Goal: Information Seeking & Learning: Learn about a topic

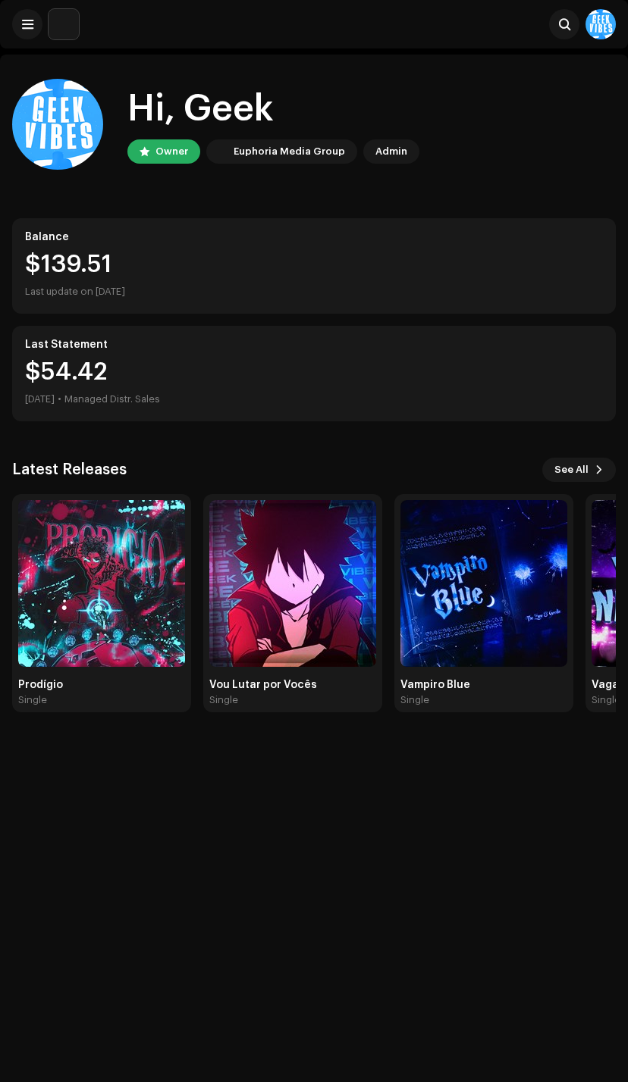
click at [135, 607] on img at bounding box center [101, 583] width 167 height 167
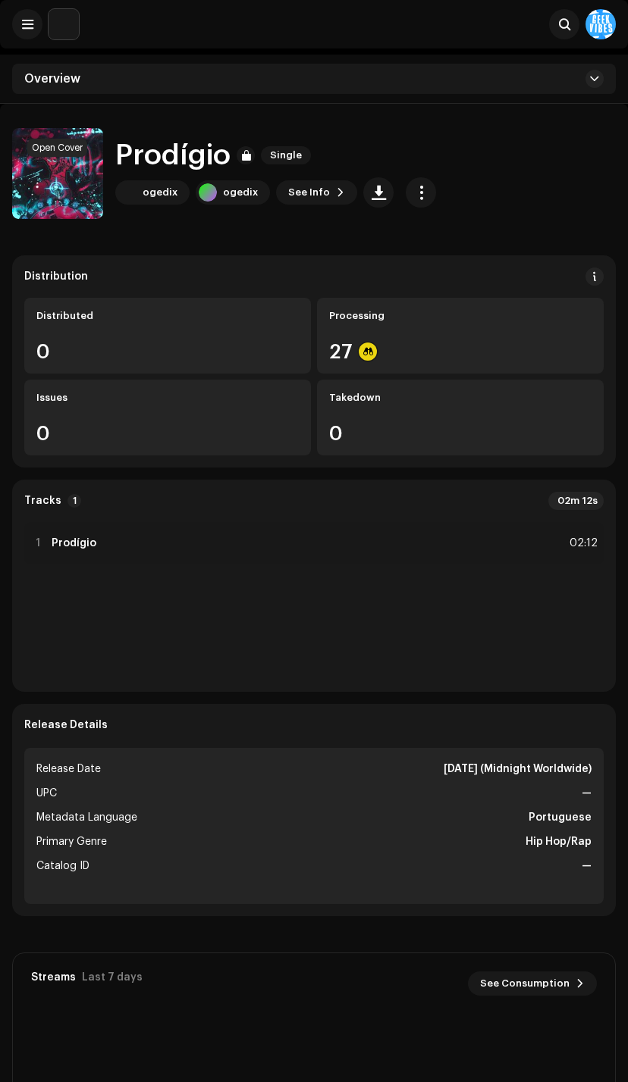
click at [55, 174] on span "button" at bounding box center [57, 177] width 11 height 12
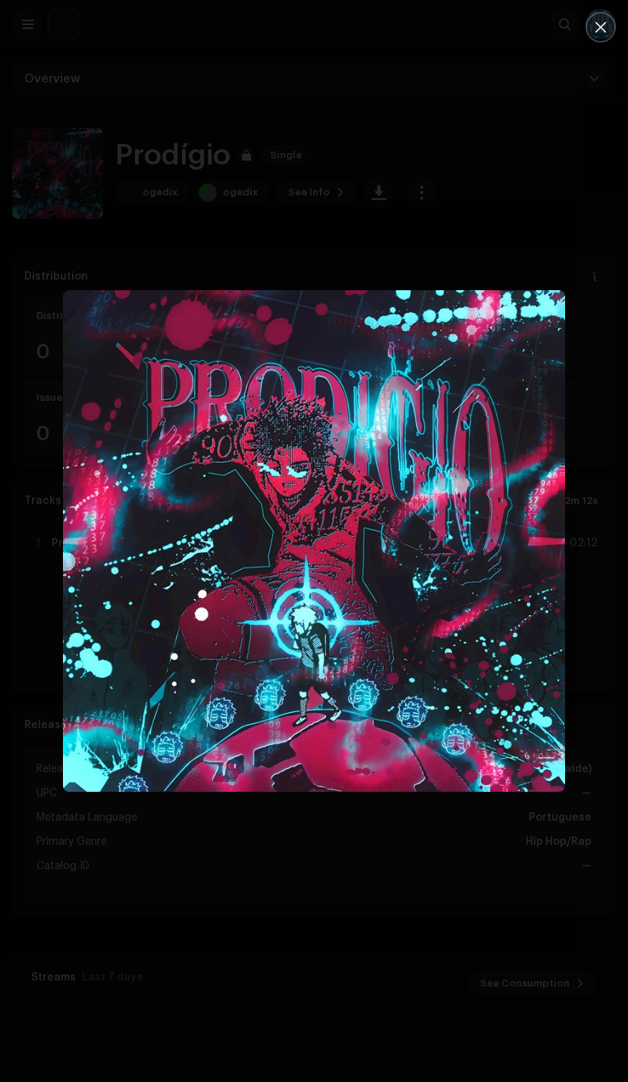
click at [421, 1013] on div at bounding box center [314, 541] width 628 height 1082
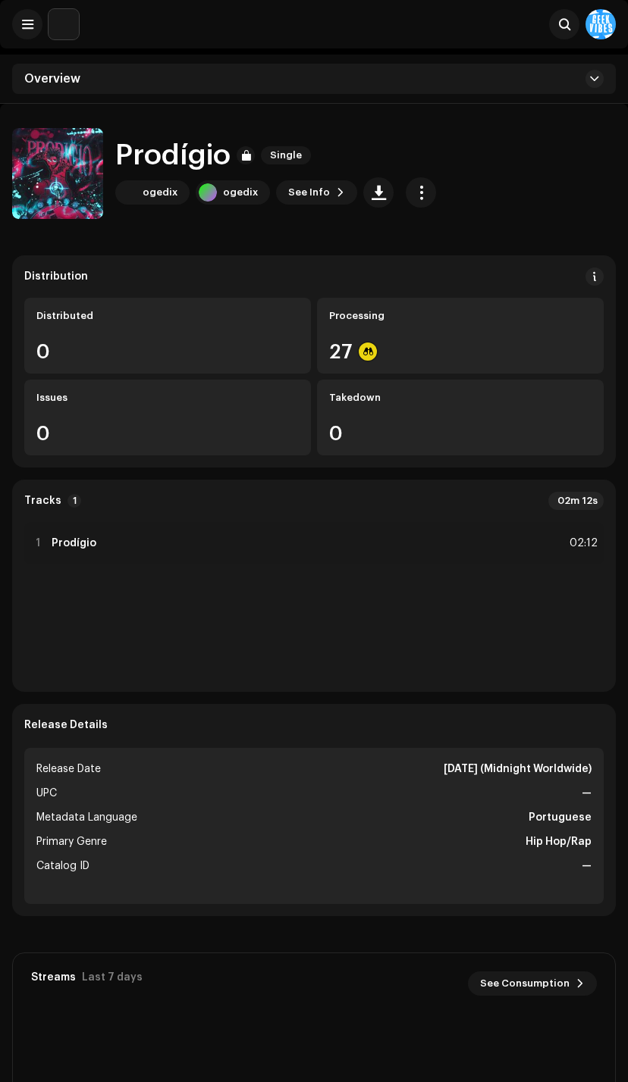
click at [55, 179] on span "button" at bounding box center [57, 177] width 11 height 12
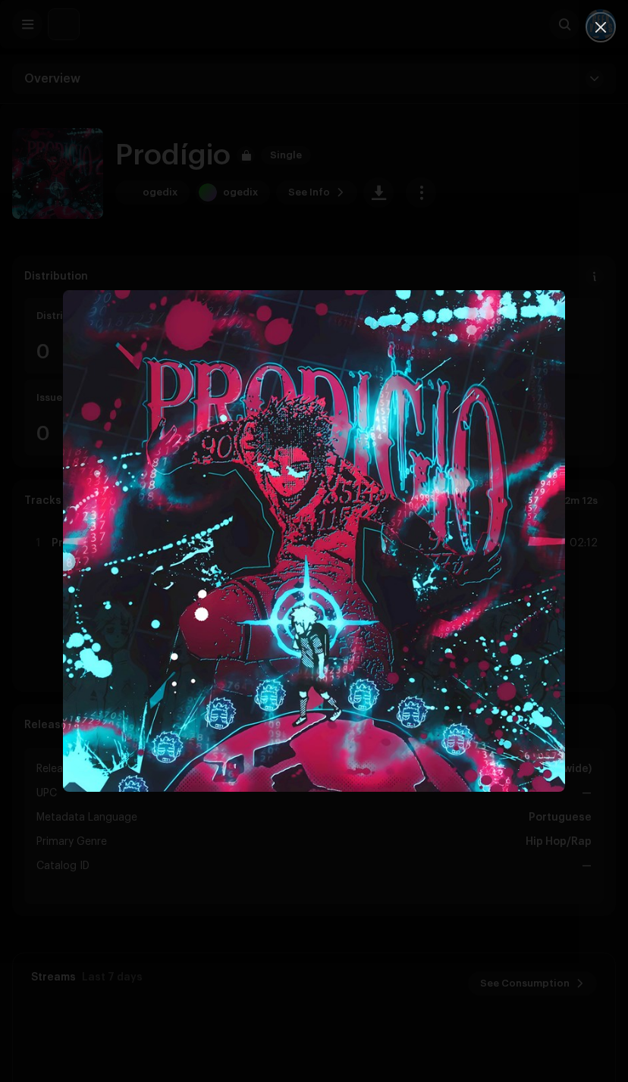
click at [447, 913] on div at bounding box center [314, 541] width 628 height 1082
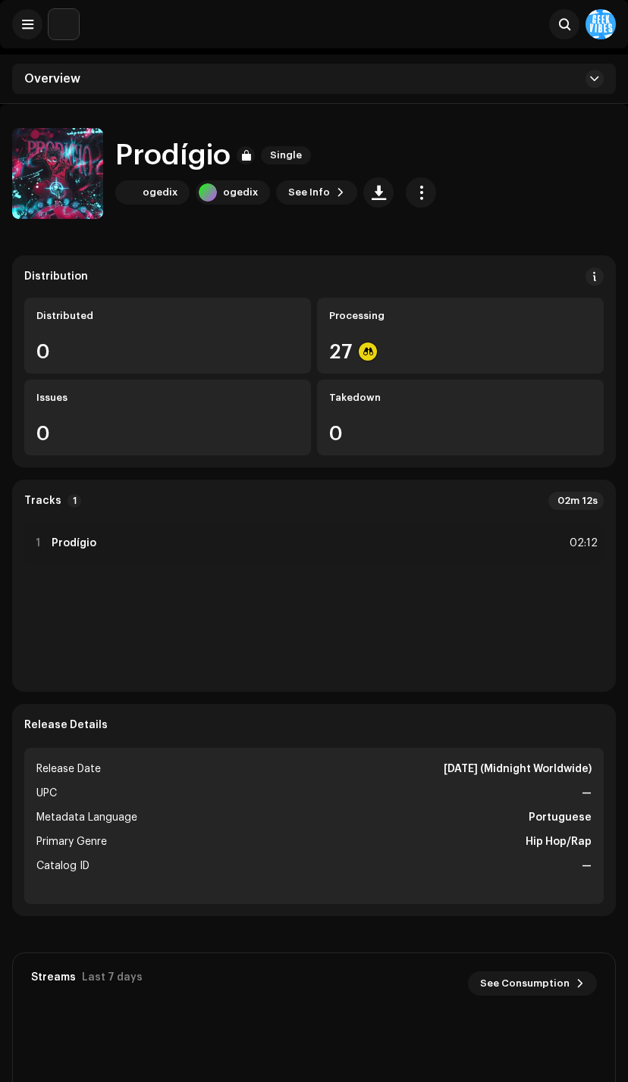
click at [422, 194] on button "button" at bounding box center [421, 192] width 30 height 30
click at [418, 200] on button "button" at bounding box center [421, 192] width 30 height 30
click at [603, 159] on div "Prodígio Single ogedix ogedix See Info" at bounding box center [313, 173] width 603 height 91
click at [20, 31] on button at bounding box center [27, 24] width 30 height 30
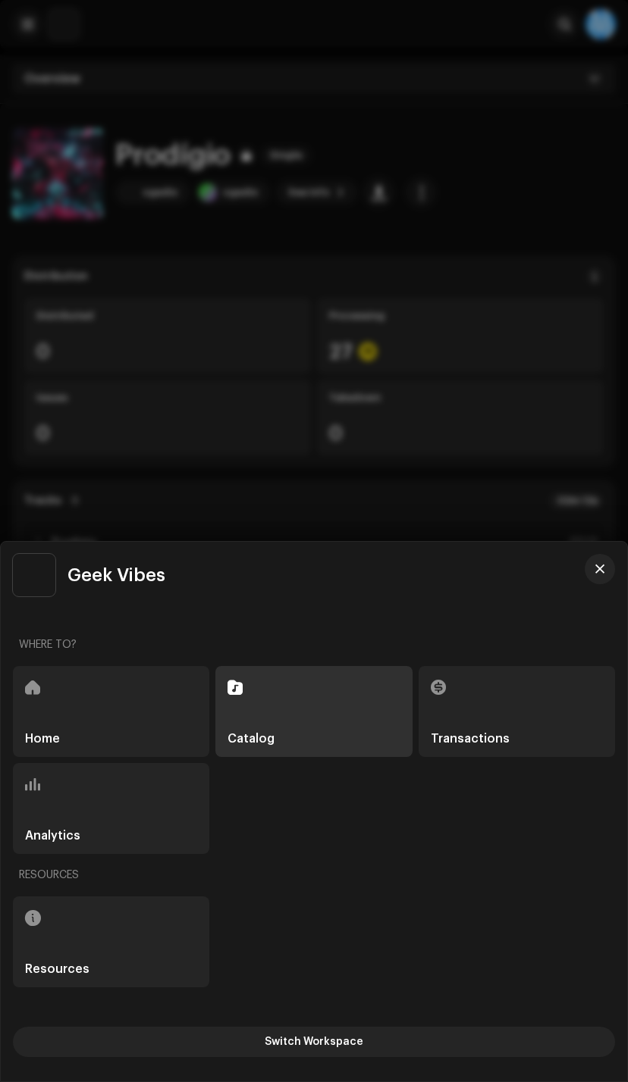
click at [147, 709] on div "Home" at bounding box center [111, 711] width 196 height 91
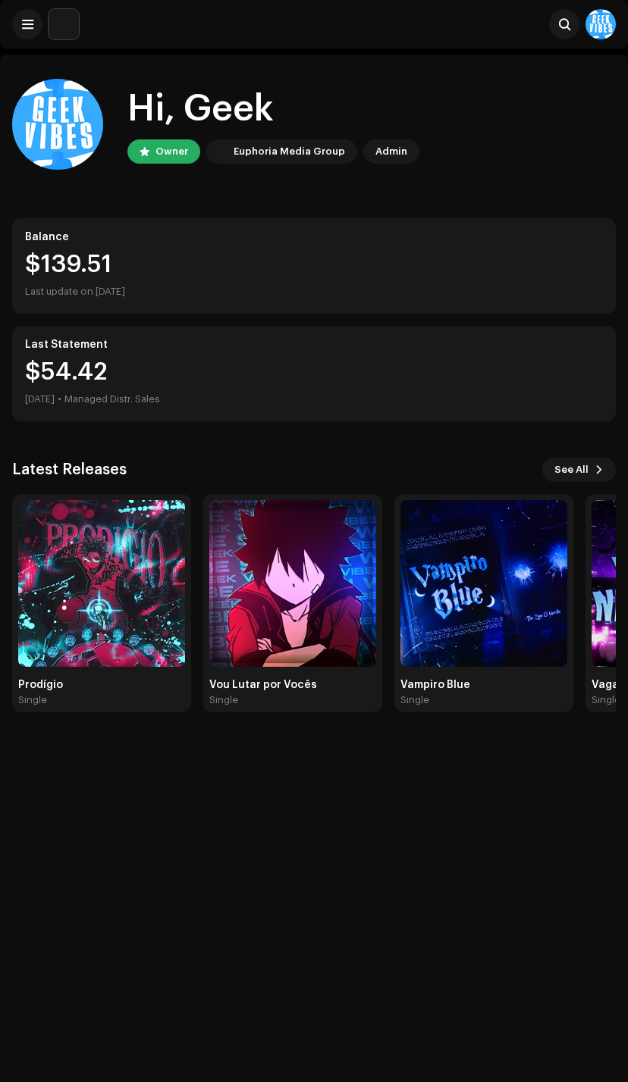
click at [149, 579] on img at bounding box center [101, 583] width 167 height 167
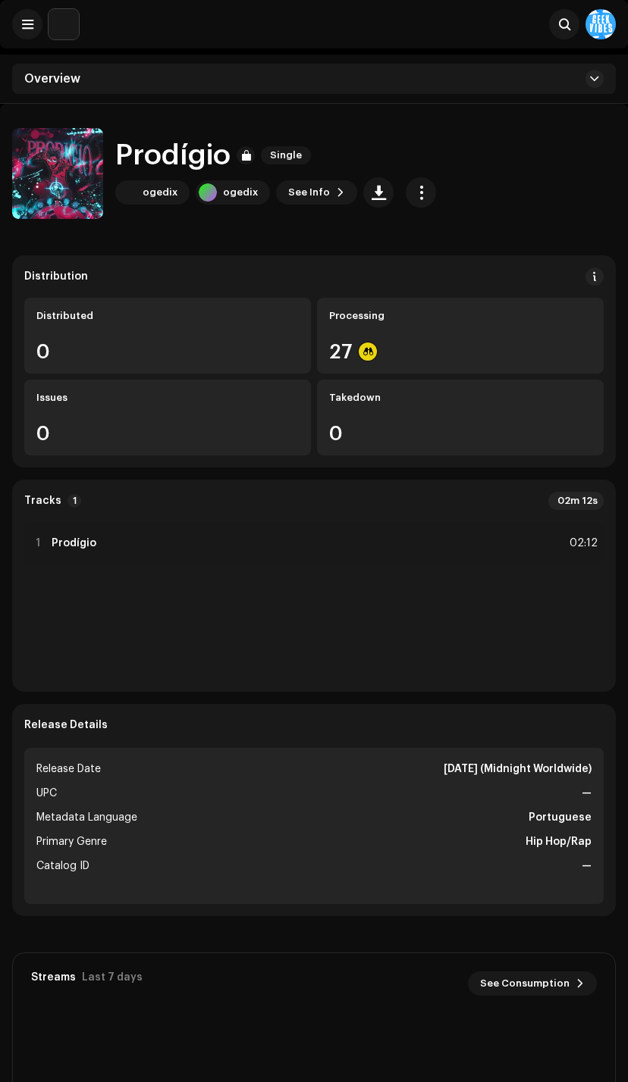
click at [425, 197] on button "button" at bounding box center [421, 192] width 30 height 30
click at [518, 142] on div "Prodígio Single ogedix ogedix See Info" at bounding box center [313, 173] width 603 height 91
click at [71, 179] on button "button" at bounding box center [57, 176] width 30 height 30
